Goal: Register for event/course

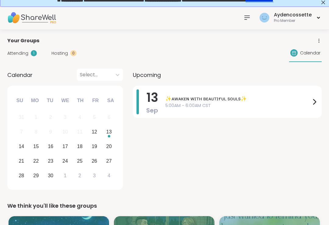
click at [303, 104] on span "5:00AM - 6:00AM CST" at bounding box center [237, 106] width 145 height 6
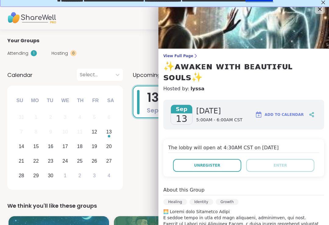
click at [229, 160] on button "Unregister" at bounding box center [207, 165] width 68 height 13
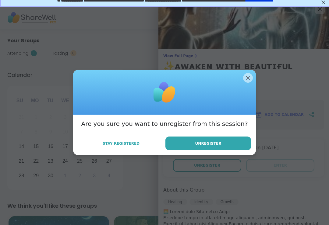
click at [244, 146] on button "Unregister" at bounding box center [208, 144] width 86 height 14
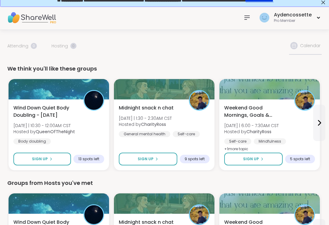
scroll to position [0, 1]
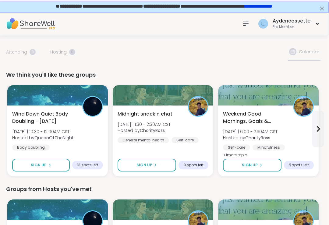
click at [248, 24] on icon at bounding box center [245, 24] width 5 height 4
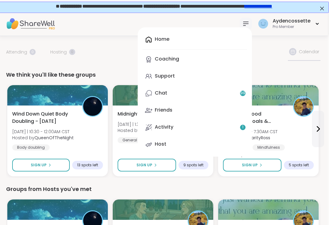
click at [238, 126] on link "Activity 1" at bounding box center [195, 127] width 104 height 15
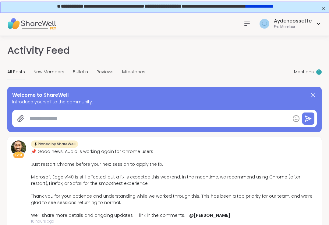
click at [252, 27] on div at bounding box center [247, 24] width 12 height 12
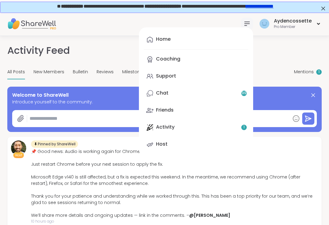
click at [234, 95] on link "Chat 99" at bounding box center [196, 93] width 104 height 15
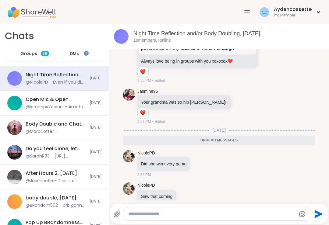
scroll to position [941, 0]
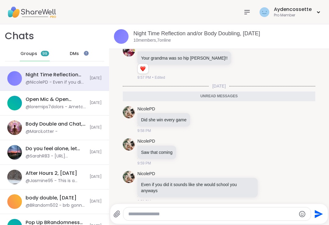
click at [246, 12] on icon at bounding box center [247, 12] width 5 height 4
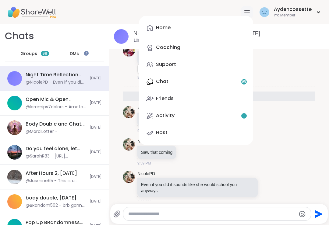
click at [212, 68] on link "Support" at bounding box center [196, 65] width 104 height 15
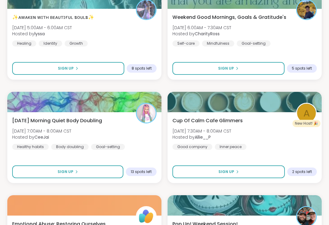
scroll to position [465, 0]
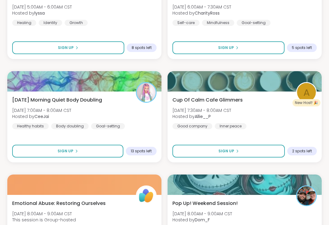
click at [144, 110] on div "[DATE] Morning Quiet Body Doubling [DATE] 7:00AM - 8:00AM CST Hosted by CeeJai …" at bounding box center [84, 113] width 144 height 33
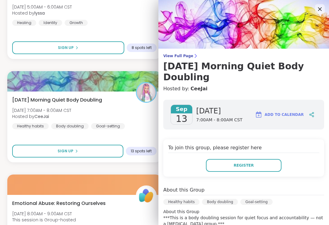
scroll to position [0, 0]
click at [317, 9] on icon at bounding box center [319, 8] width 7 height 7
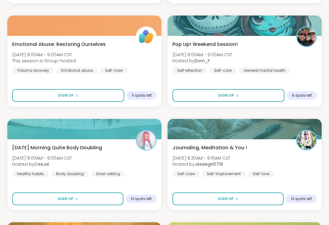
scroll to position [625, 0]
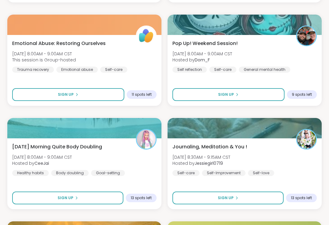
click at [275, 91] on button "Sign Up" at bounding box center [228, 94] width 112 height 13
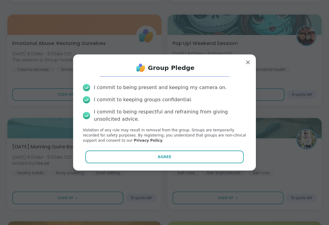
click at [239, 162] on button "Agree" at bounding box center [164, 157] width 159 height 13
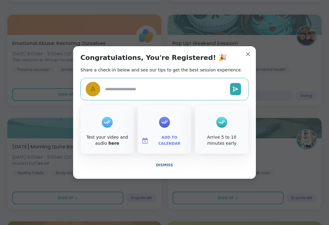
click at [172, 172] on button "Dismiss" at bounding box center [164, 165] width 168 height 13
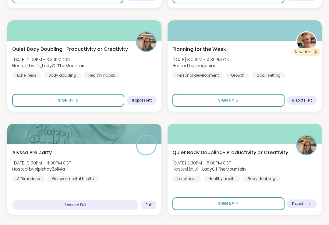
scroll to position [1570, 0]
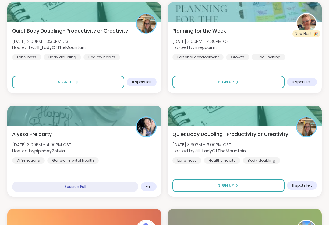
click at [145, 150] on div "Alyssa Pre party [DATE] 3:00PM - 4:00PM CST Hosted by pipishay2olivia Affirmati…" at bounding box center [84, 147] width 144 height 33
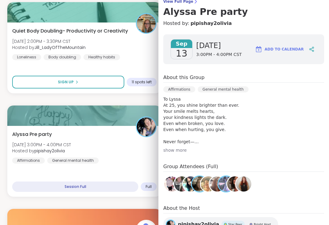
scroll to position [54, 0]
click at [221, 153] on div "show more" at bounding box center [243, 151] width 161 height 6
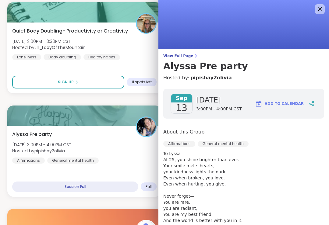
scroll to position [0, 0]
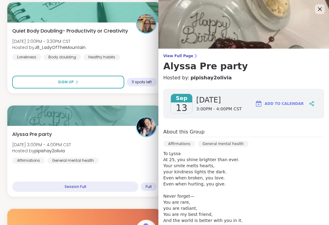
click at [323, 9] on icon at bounding box center [319, 8] width 7 height 7
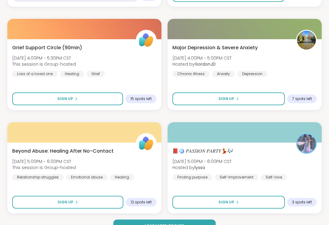
scroll to position [1764, 0]
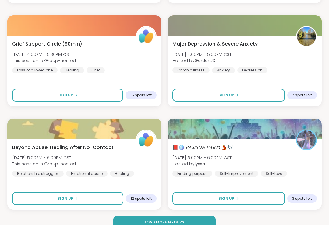
click at [263, 196] on button "Sign Up" at bounding box center [228, 198] width 112 height 13
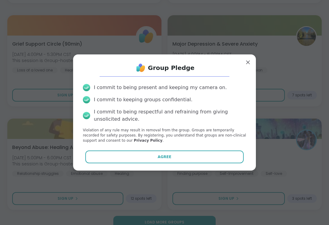
click at [242, 157] on button "Agree" at bounding box center [164, 157] width 159 height 13
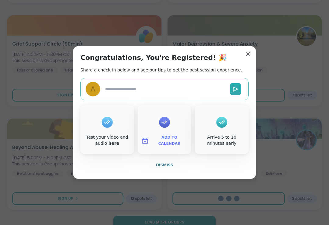
type textarea "*"
click at [228, 172] on button "Dismiss" at bounding box center [164, 165] width 168 height 13
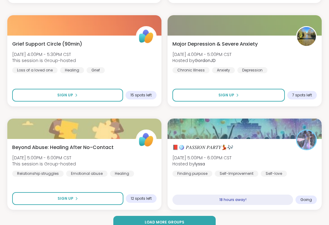
click at [255, 153] on div "📕🪩 𝑃𝐴𝑆𝑆𝐼𝑂𝑁 𝑃𝐴𝑅𝑇𝑌💃🎶 [DATE] 5:00PM - 6:00PM CST Hosted by lyssa Finding purpose […" at bounding box center [244, 160] width 144 height 33
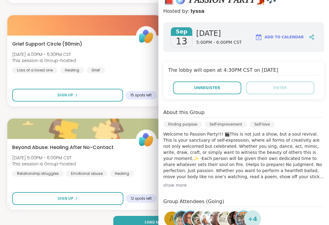
scroll to position [67, 0]
click at [264, 180] on div "About this Group Finding purpose [MEDICAL_DATA] Self-love show more" at bounding box center [243, 148] width 161 height 79
click at [261, 187] on div "show more" at bounding box center [243, 185] width 161 height 6
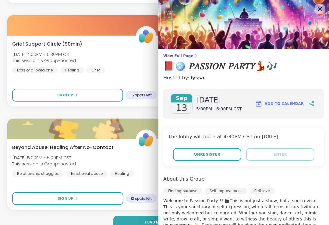
scroll to position [0, 0]
click at [320, 12] on icon at bounding box center [319, 8] width 7 height 7
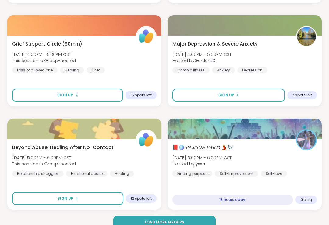
click at [182, 225] on span "Load more groups" at bounding box center [165, 222] width 40 height 5
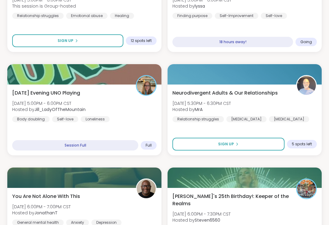
scroll to position [1924, 0]
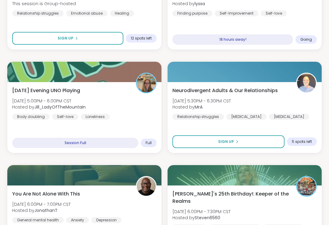
click at [155, 104] on div "[DATE] Evening UNO Playing [DATE] 5:00PM - 6:00PM CST Hosted by [PERSON_NAME] B…" at bounding box center [84, 103] width 144 height 33
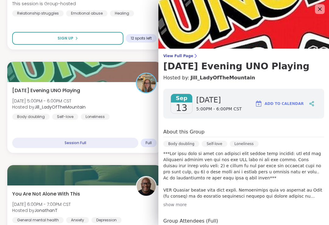
scroll to position [0, 0]
click at [315, 10] on img at bounding box center [243, 24] width 171 height 49
click at [316, 12] on icon at bounding box center [319, 8] width 7 height 7
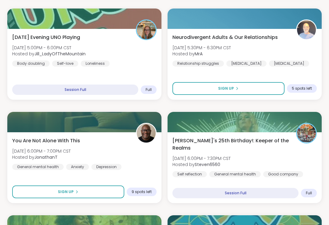
scroll to position [1977, 0]
click at [307, 142] on img at bounding box center [306, 133] width 19 height 19
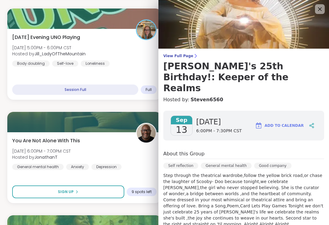
scroll to position [0, 0]
click at [319, 12] on icon at bounding box center [319, 8] width 7 height 7
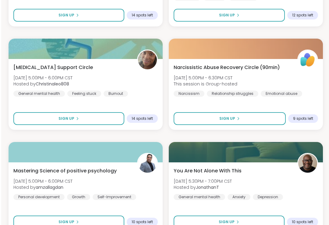
scroll to position [3627, 0]
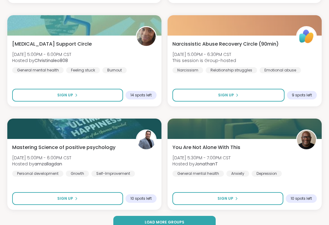
click at [196, 222] on button "Load more groups" at bounding box center [164, 222] width 102 height 13
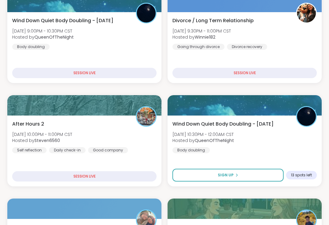
scroll to position [0, 0]
